Goal: Task Accomplishment & Management: Use online tool/utility

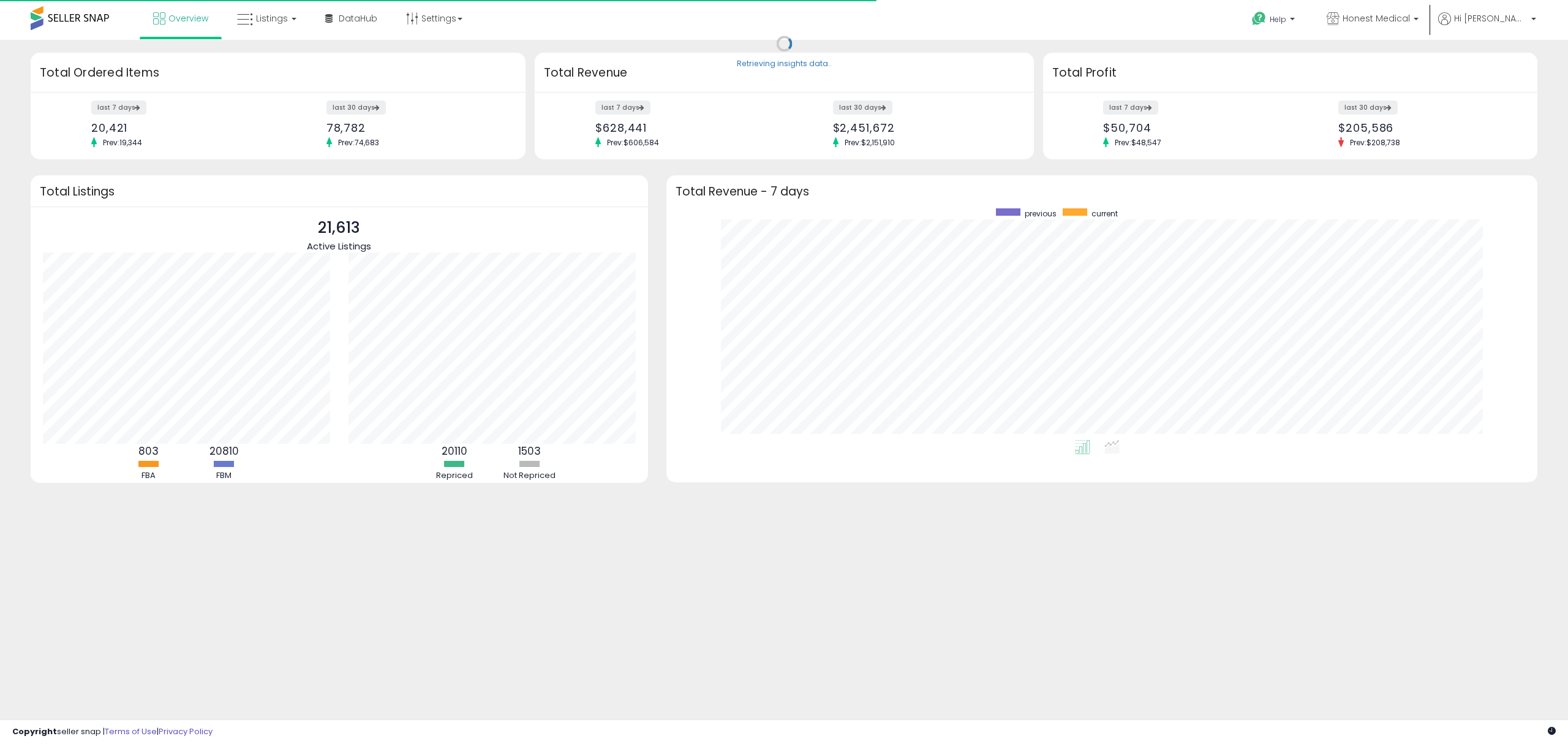
scroll to position [231, 846]
click at [280, 12] on span "Listings" at bounding box center [272, 18] width 32 height 12
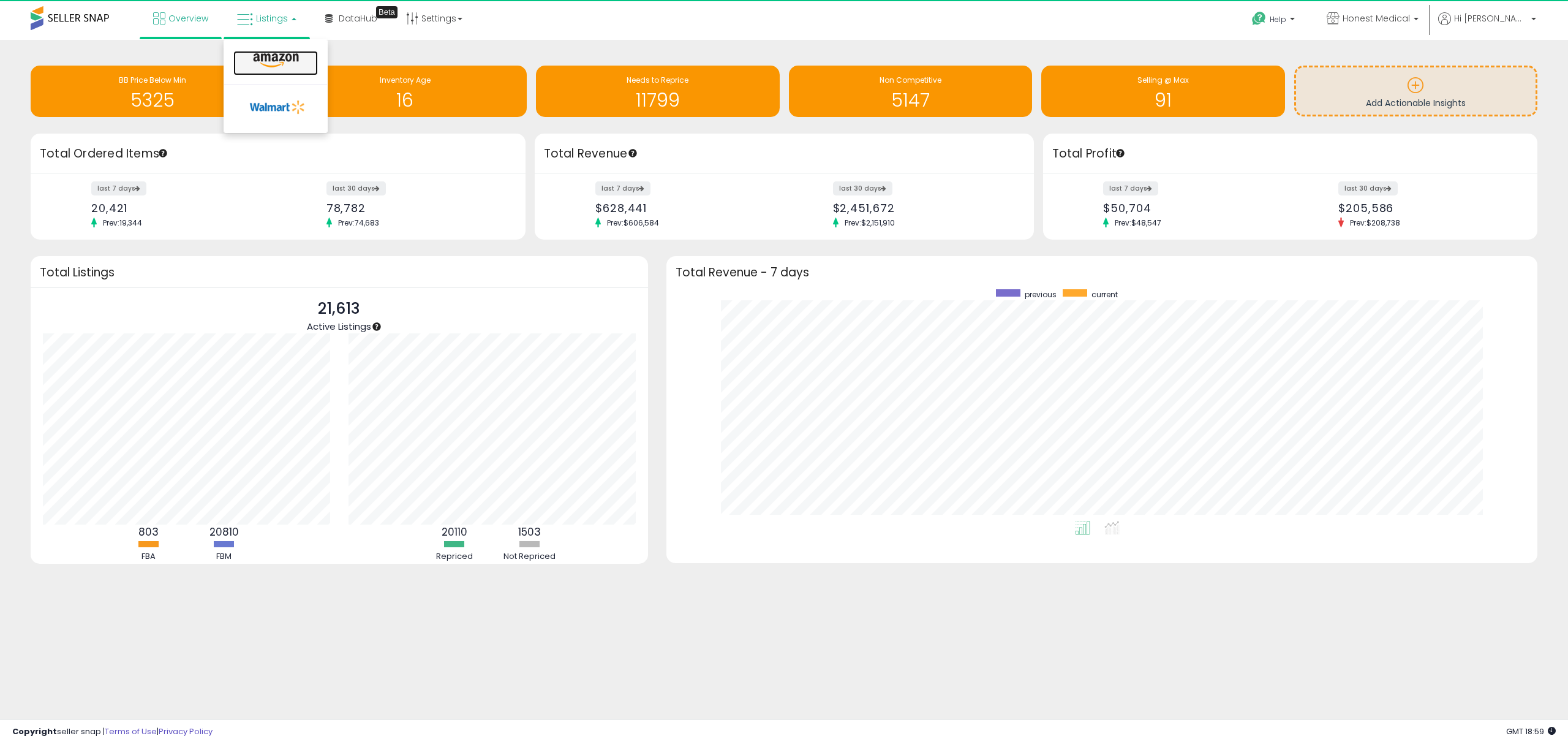
click at [278, 60] on icon at bounding box center [276, 60] width 53 height 16
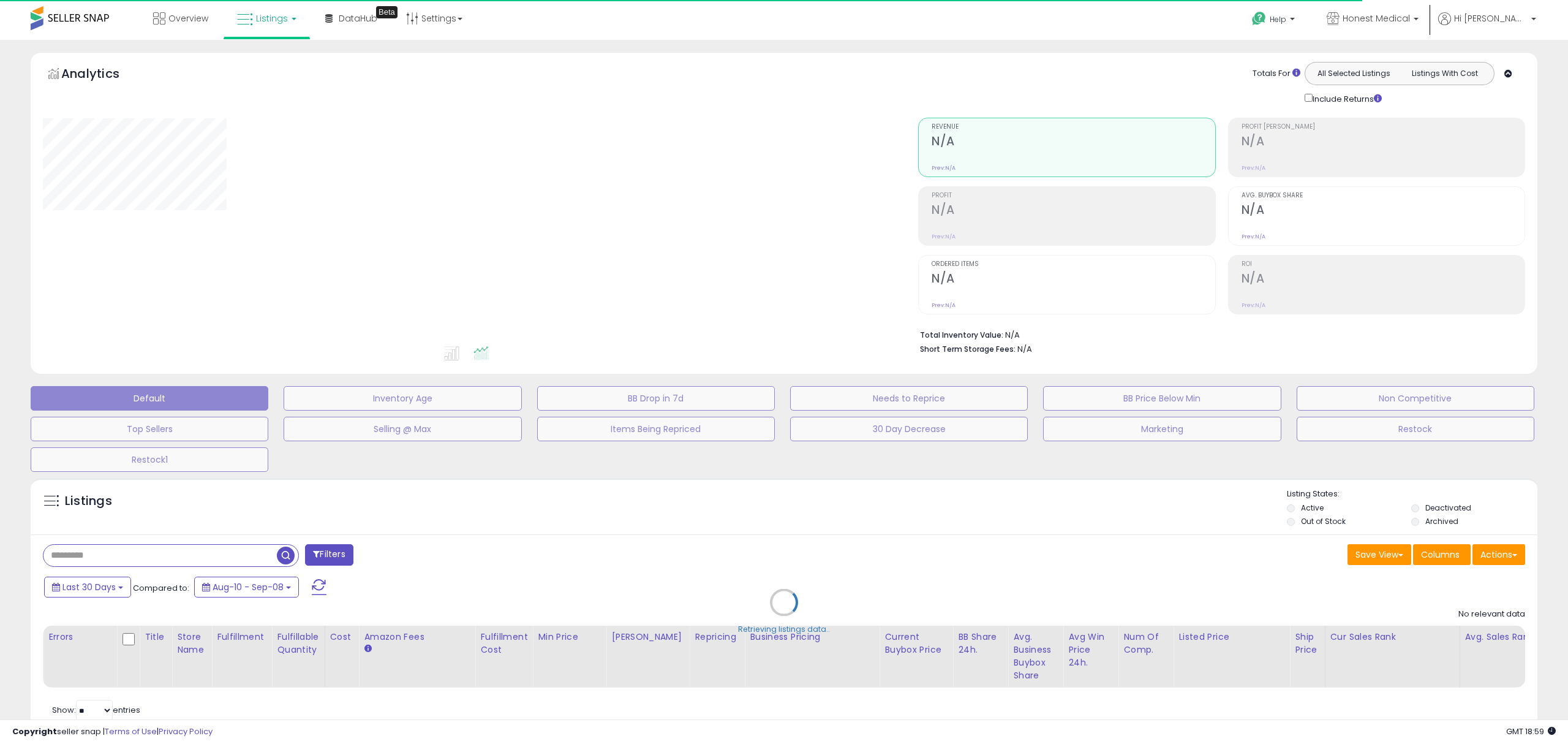
click at [231, 559] on div "Retrieving listings data.." at bounding box center [784, 612] width 1526 height 280
click at [209, 555] on div "Retrieving listings data.." at bounding box center [784, 612] width 1526 height 280
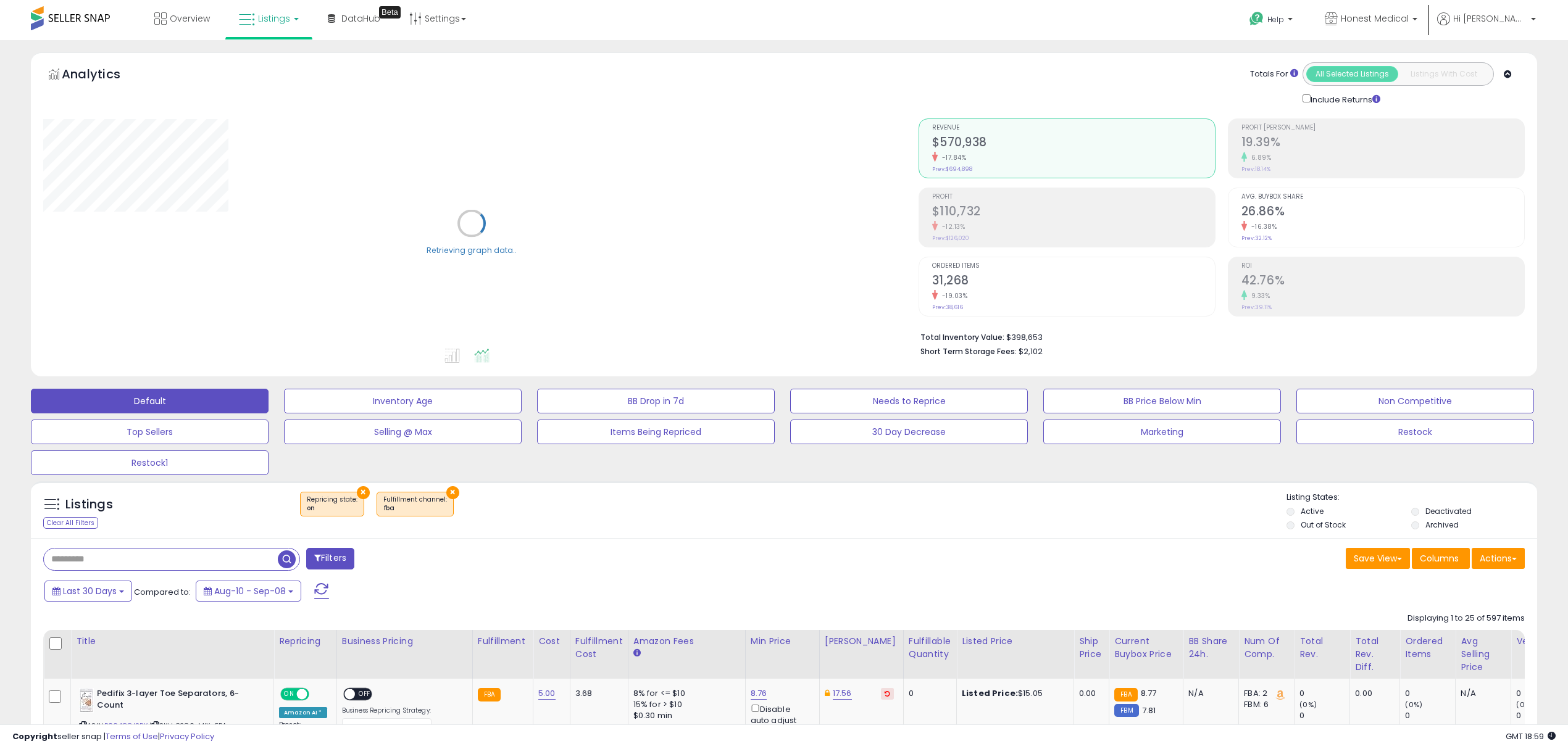
drag, startPoint x: 178, startPoint y: 568, endPoint x: 188, endPoint y: 563, distance: 11.2
click at [178, 568] on input "text" at bounding box center [160, 560] width 234 height 22
paste input "**********"
type input "**********"
click at [430, 561] on span "button" at bounding box center [433, 559] width 18 height 18
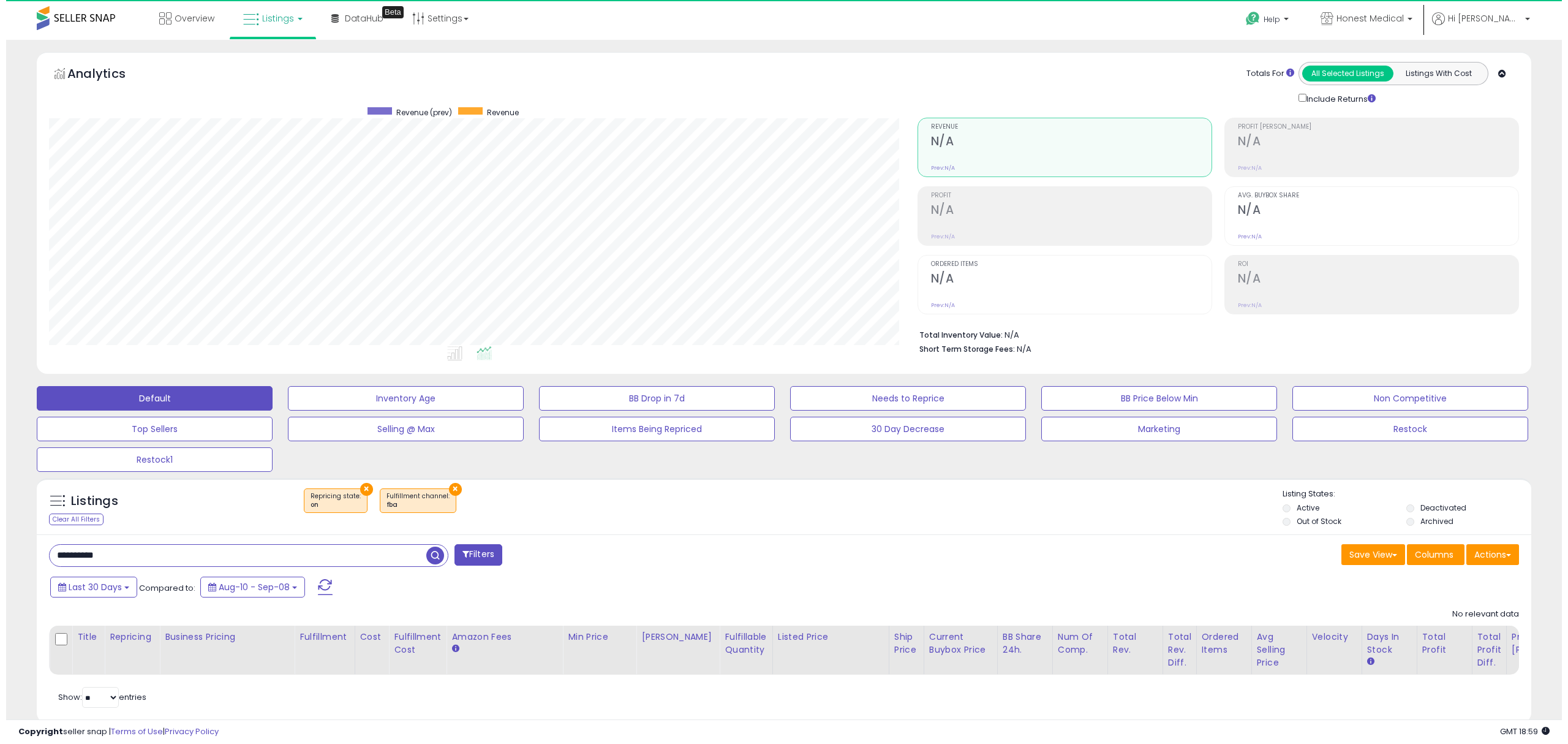
scroll to position [251, 868]
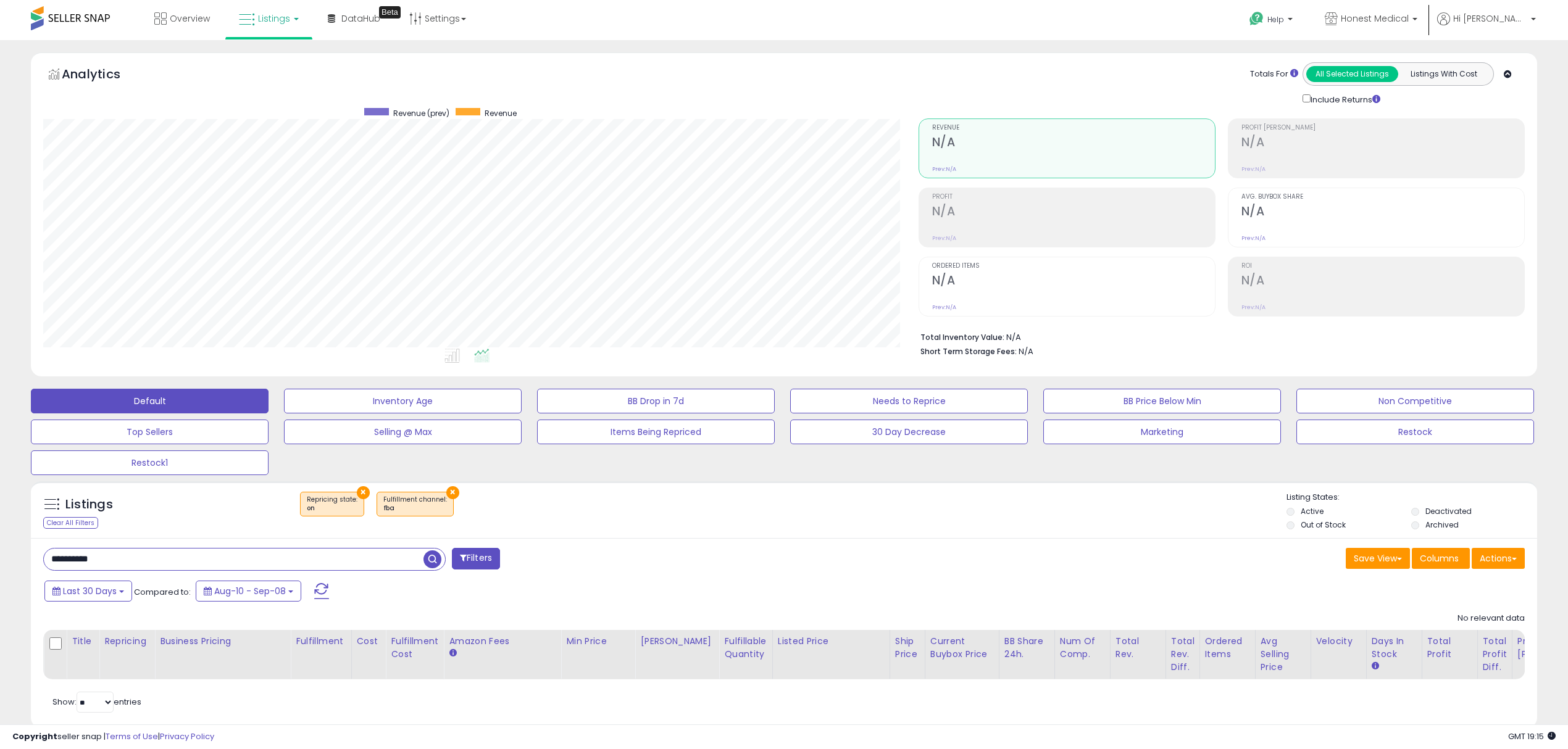
click at [447, 496] on button "×" at bounding box center [453, 492] width 13 height 13
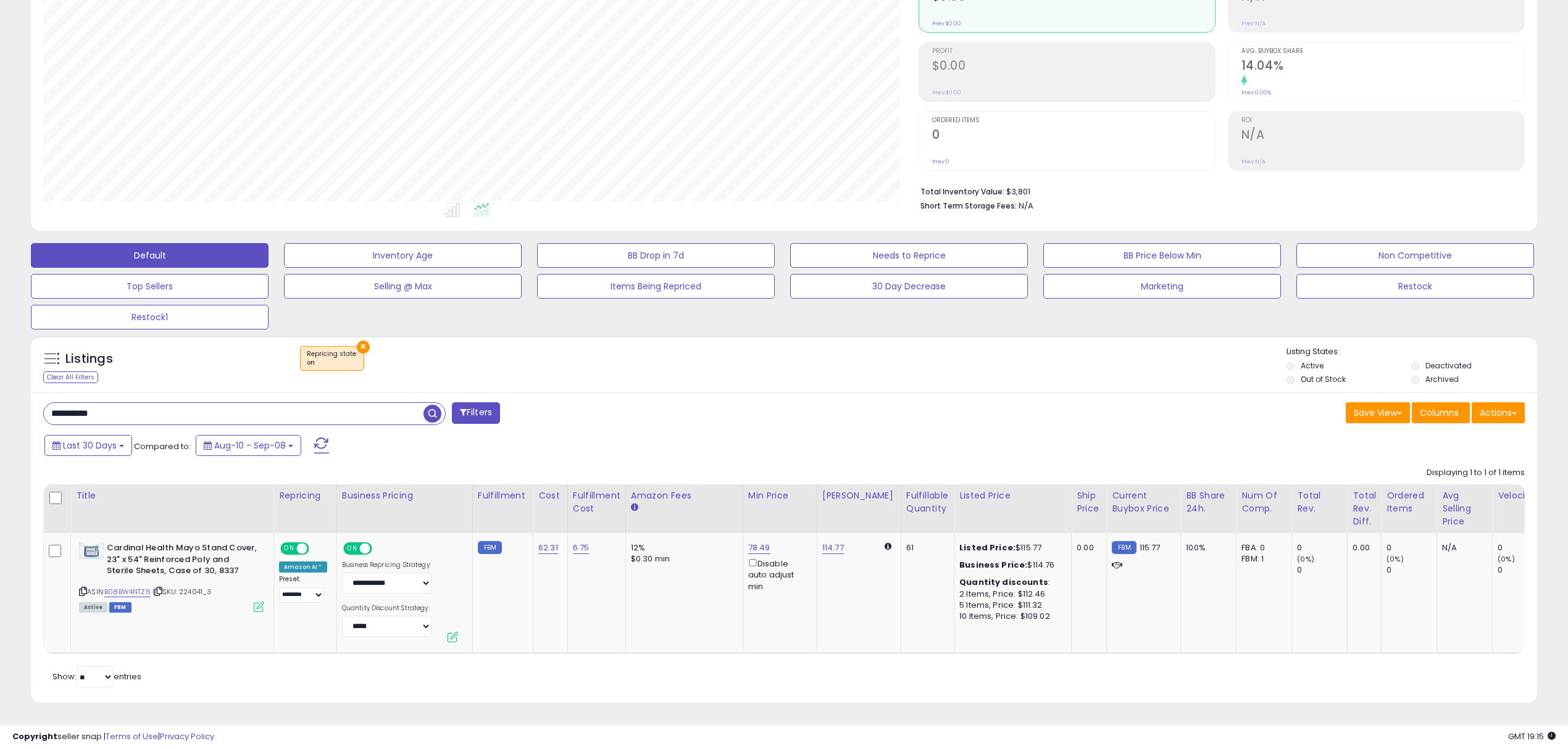
scroll to position [0, 79]
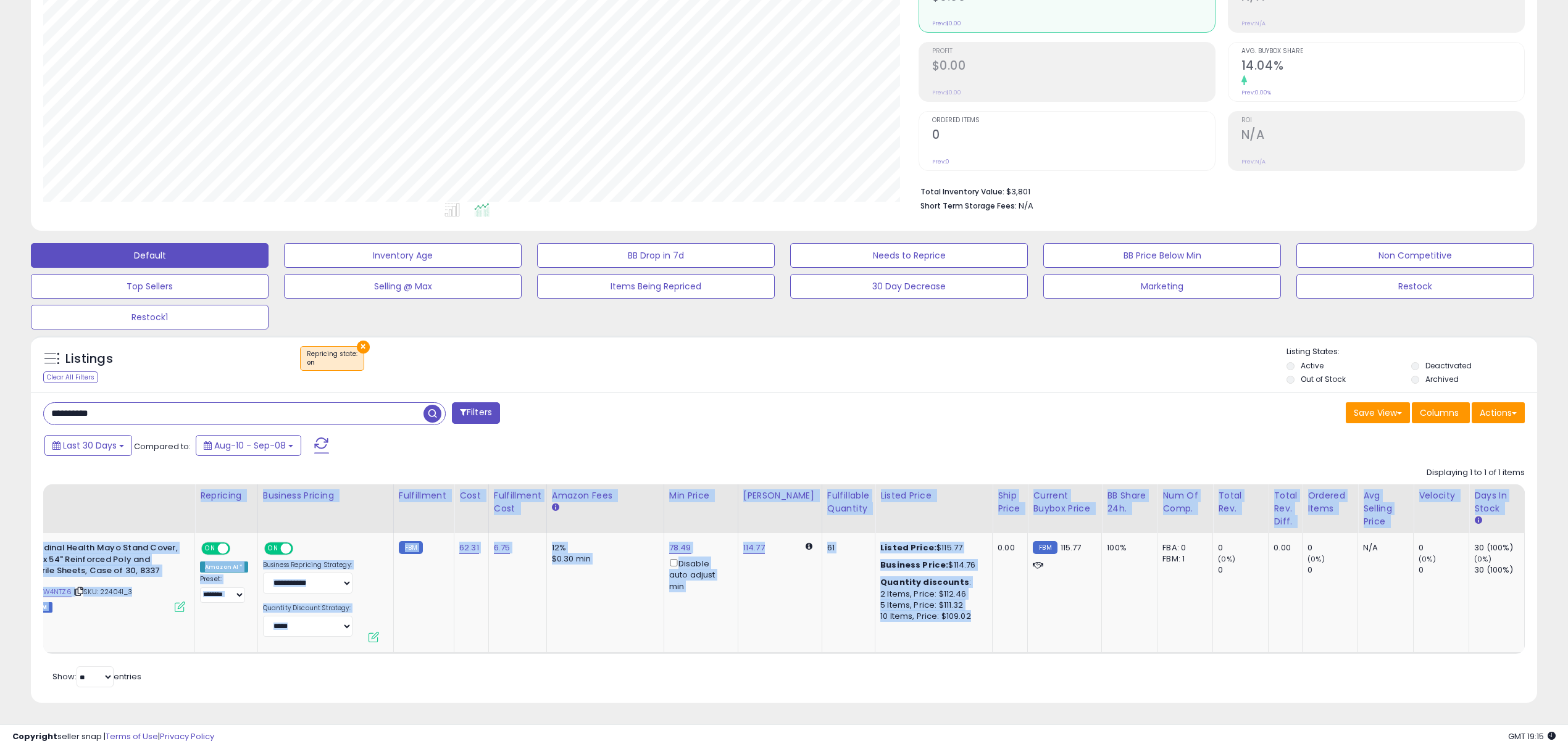
drag, startPoint x: 967, startPoint y: 640, endPoint x: 1052, endPoint y: 643, distance: 85.1
click at [1052, 643] on div "Title Repricing Business Pricing Cost" at bounding box center [783, 569] width 1481 height 170
drag, startPoint x: 994, startPoint y: 636, endPoint x: 1021, endPoint y: 643, distance: 27.9
click at [1021, 643] on div "Title Repricing Business Pricing Cost" at bounding box center [783, 569] width 1481 height 170
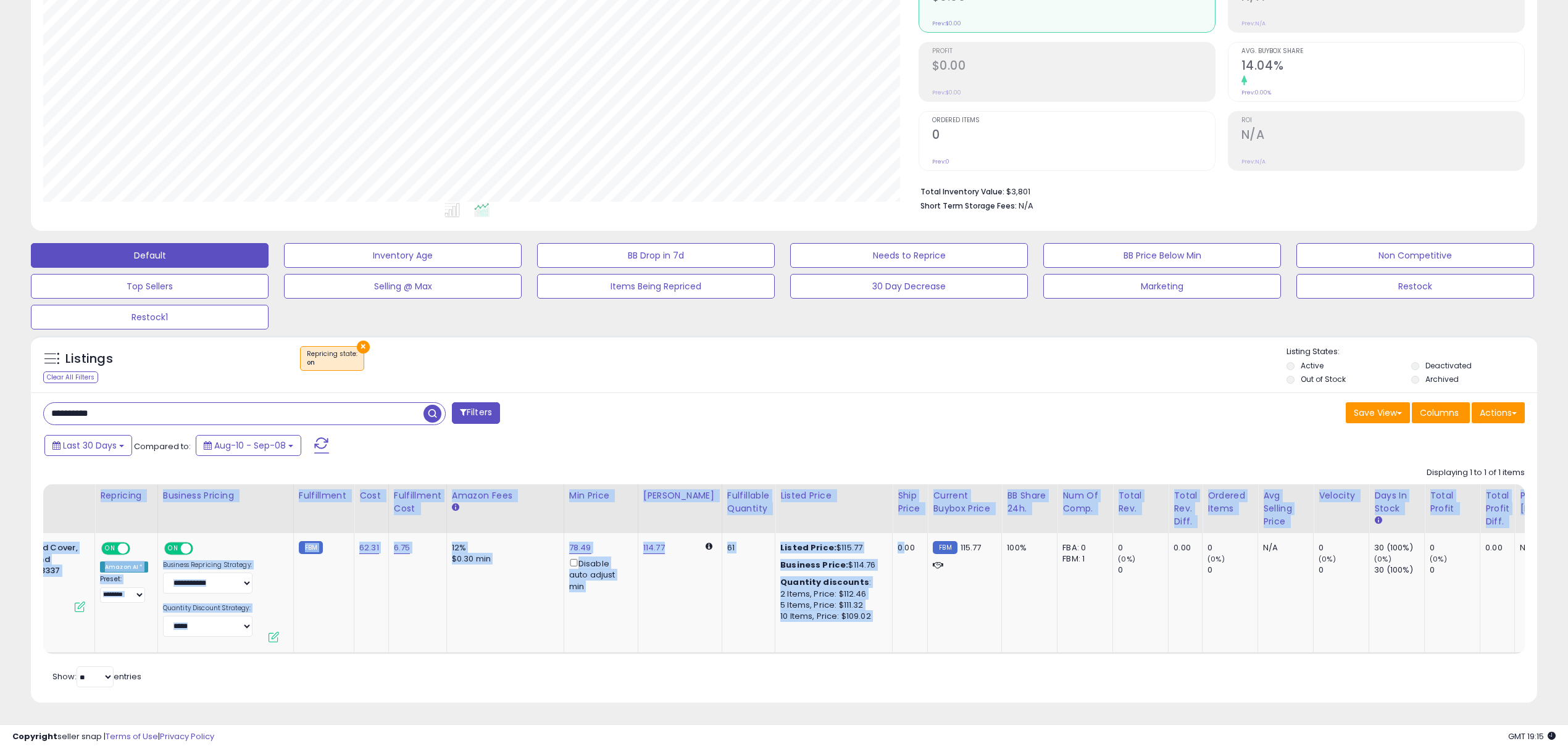
scroll to position [0, 0]
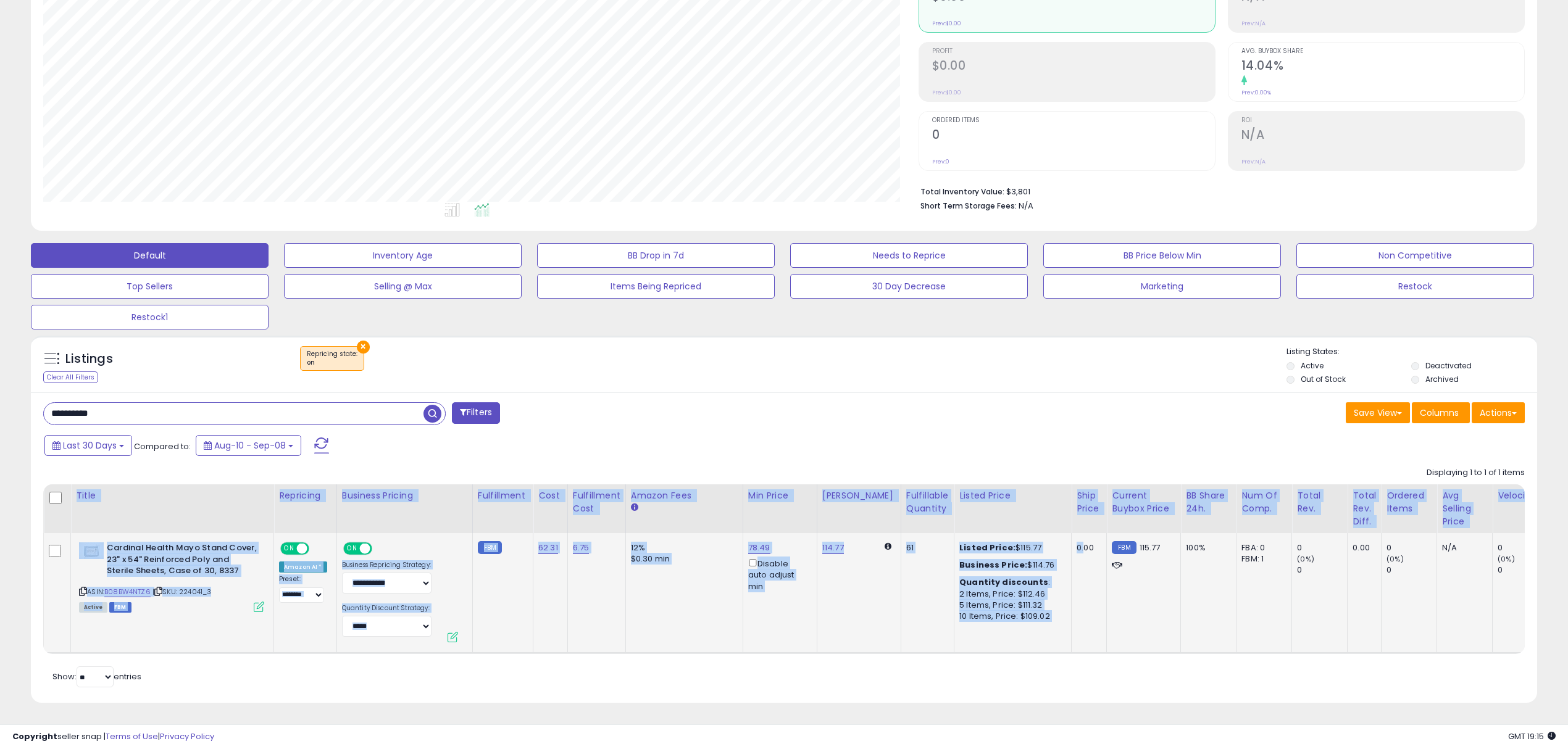
click at [789, 608] on td "78.49 Disable auto adjust min" at bounding box center [779, 593] width 74 height 120
